Goal: Find specific page/section: Find specific page/section

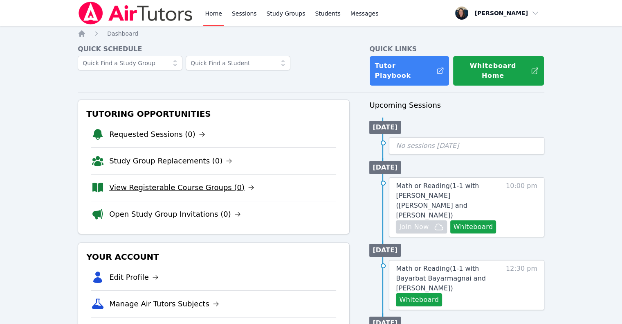
click at [132, 182] on link "View Registerable Course Groups (0)" at bounding box center [181, 187] width 145 height 11
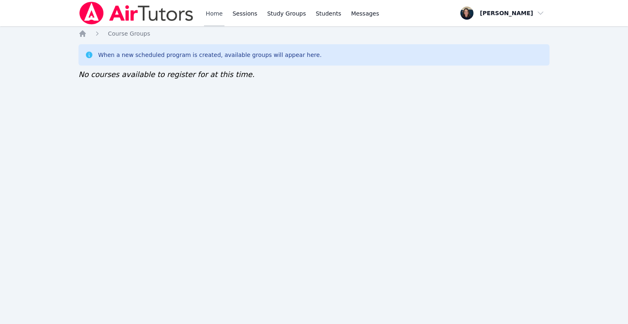
click at [220, 11] on link "Home" at bounding box center [214, 13] width 20 height 26
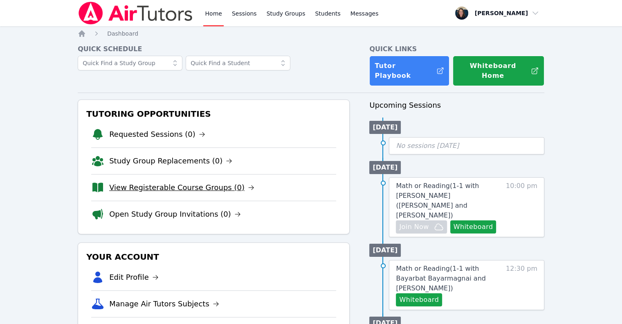
click at [169, 182] on link "View Registerable Course Groups (0)" at bounding box center [181, 187] width 145 height 11
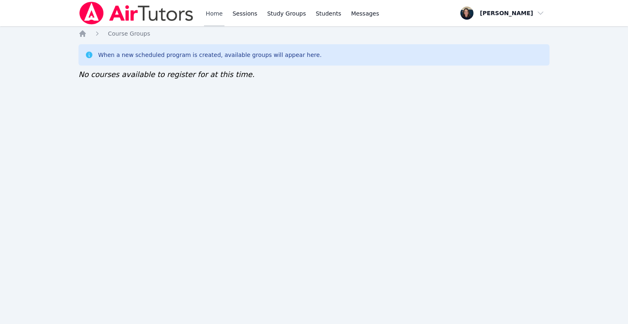
click at [219, 12] on link "Home" at bounding box center [214, 13] width 20 height 26
